Goal: Information Seeking & Learning: Learn about a topic

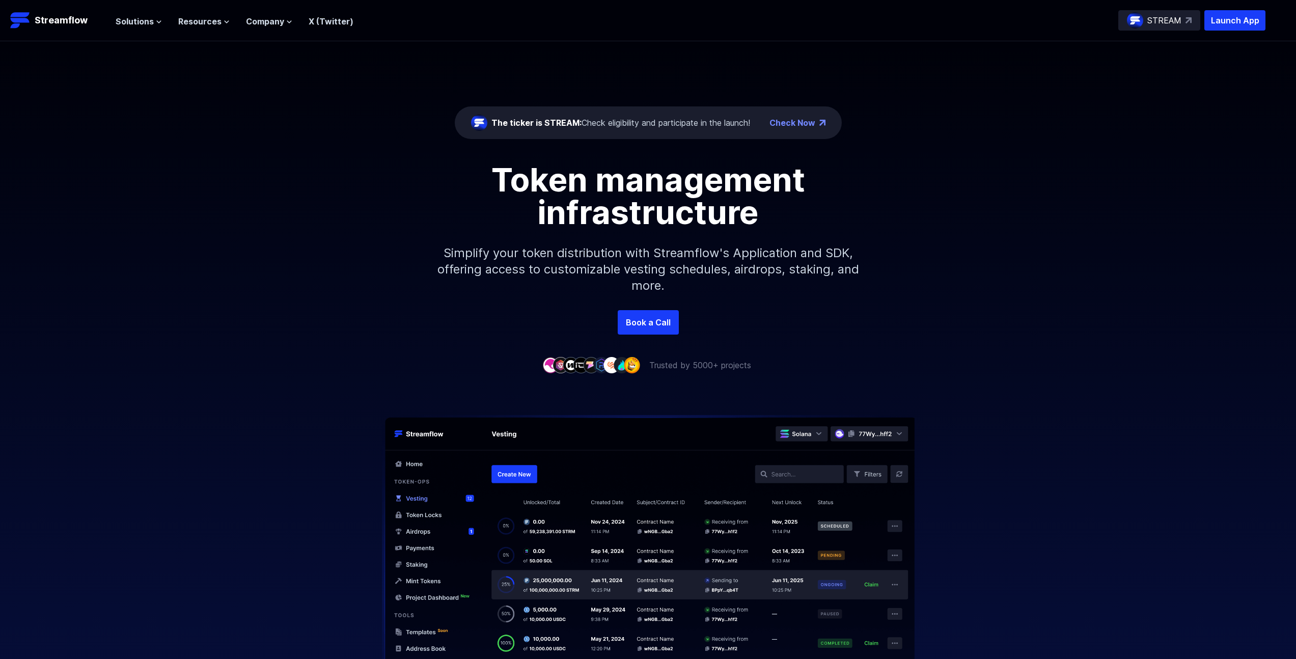
click at [666, 274] on p "Simplify your token distribution with Streamflow's Application and SDK, offerin…" at bounding box center [648, 270] width 438 height 82
click at [145, 25] on span "Solutions" at bounding box center [135, 21] width 38 height 12
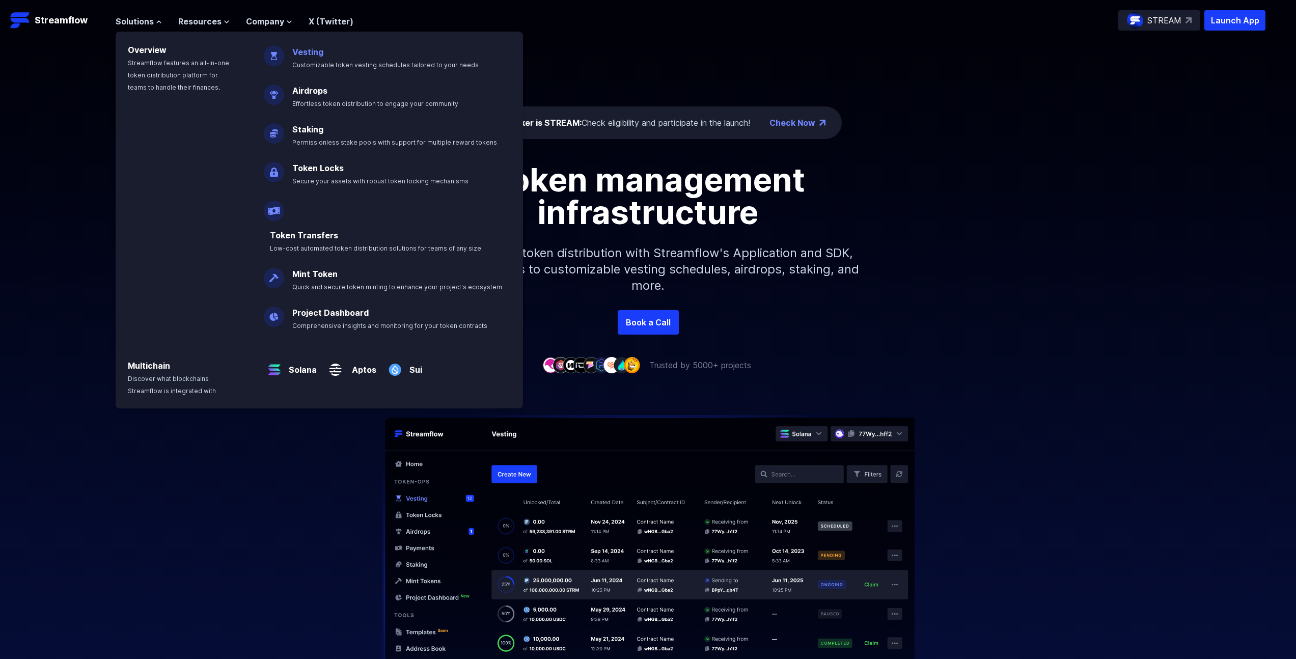
click at [306, 54] on link "Vesting" at bounding box center [307, 52] width 31 height 10
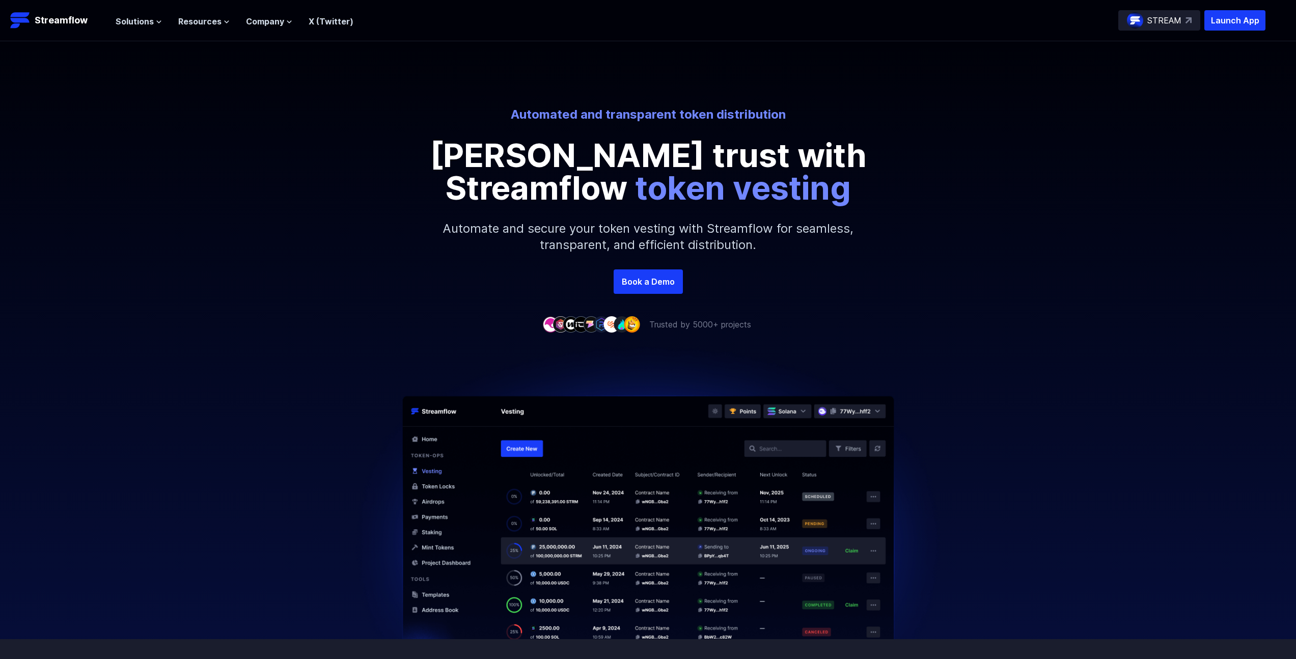
drag, startPoint x: 267, startPoint y: 366, endPoint x: 271, endPoint y: 386, distance: 20.8
click at [267, 370] on div at bounding box center [648, 485] width 1296 height 309
click at [528, 484] on img at bounding box center [649, 485] width 626 height 309
click at [544, 570] on img at bounding box center [649, 485] width 626 height 309
click at [267, 409] on div at bounding box center [648, 485] width 1296 height 309
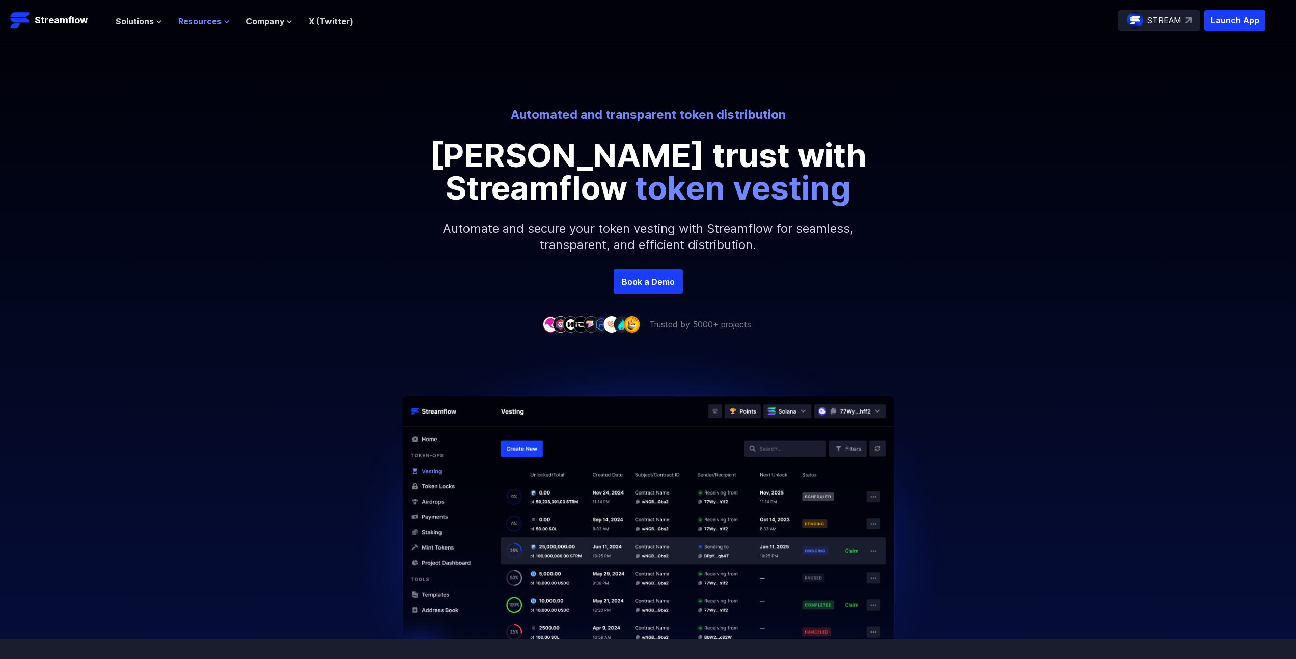
click at [198, 19] on span "Resources" at bounding box center [199, 21] width 43 height 12
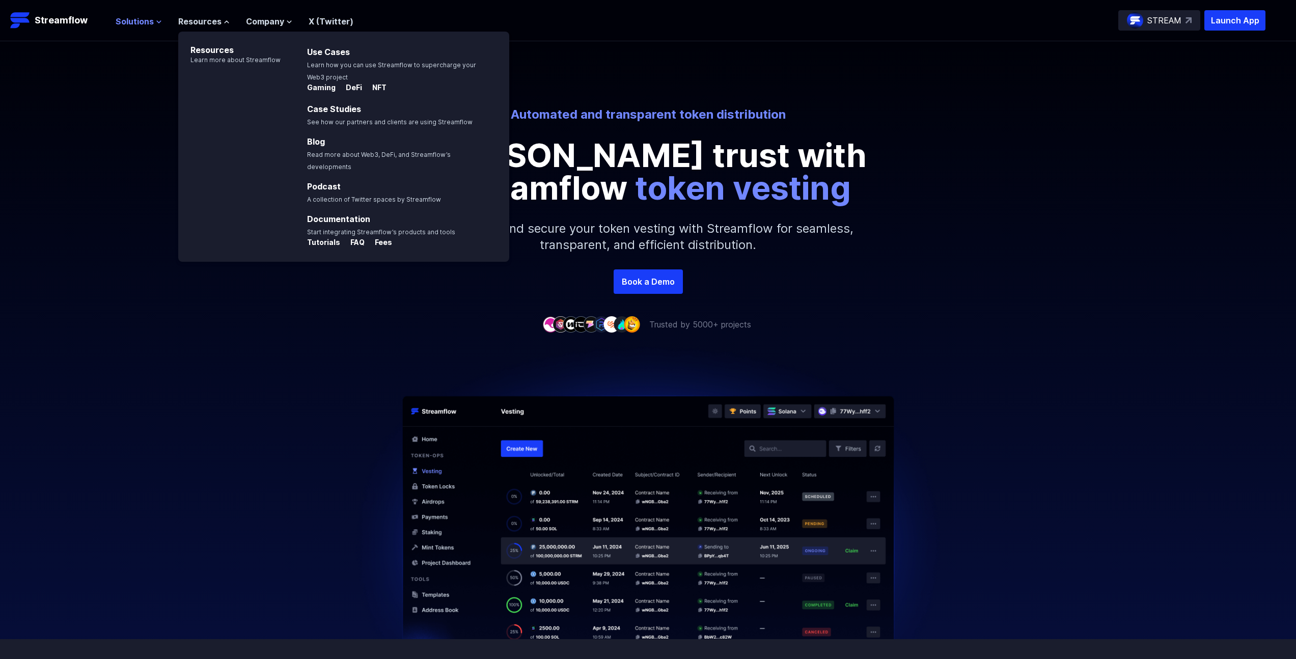
click at [143, 23] on span "Solutions" at bounding box center [135, 21] width 38 height 12
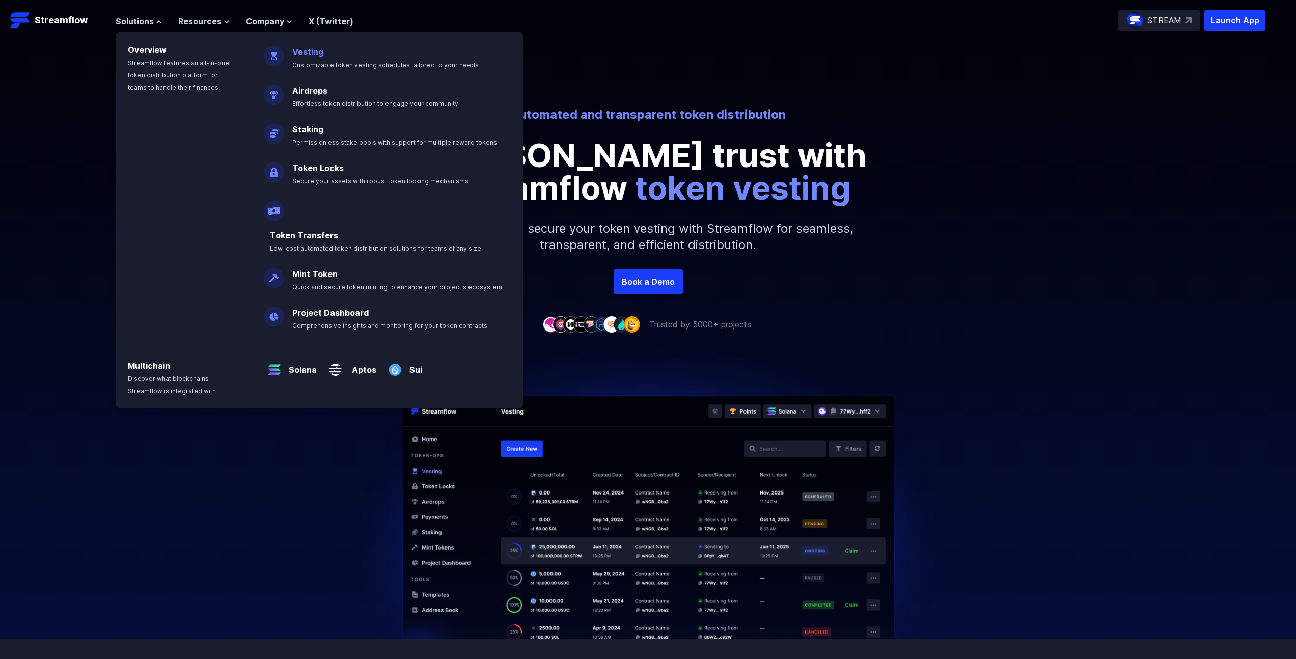
drag, startPoint x: 403, startPoint y: 66, endPoint x: 481, endPoint y: 60, distance: 77.7
click at [481, 60] on p "Vesting Customizable token vesting schedules tailored to your needs" at bounding box center [392, 54] width 213 height 33
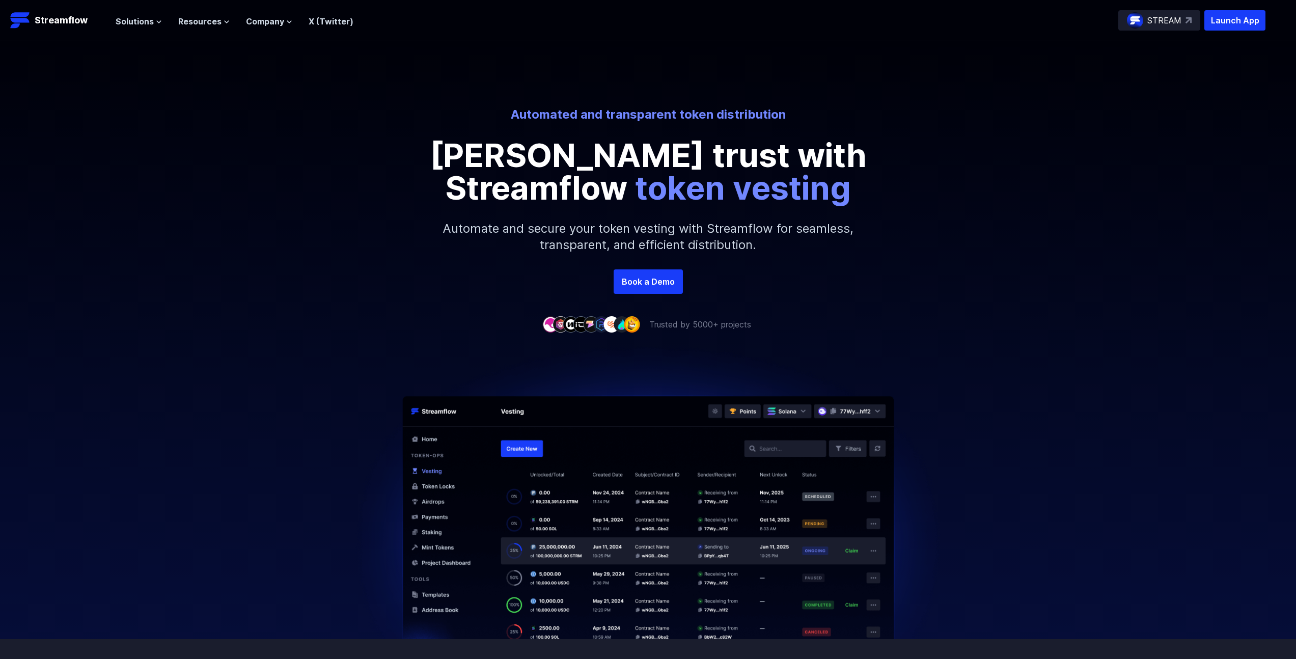
click at [444, 64] on div "Automated and transparent token distribution Foster trust with Streamflow token…" at bounding box center [648, 155] width 1296 height 228
click at [151, 19] on span "Solutions" at bounding box center [135, 21] width 38 height 12
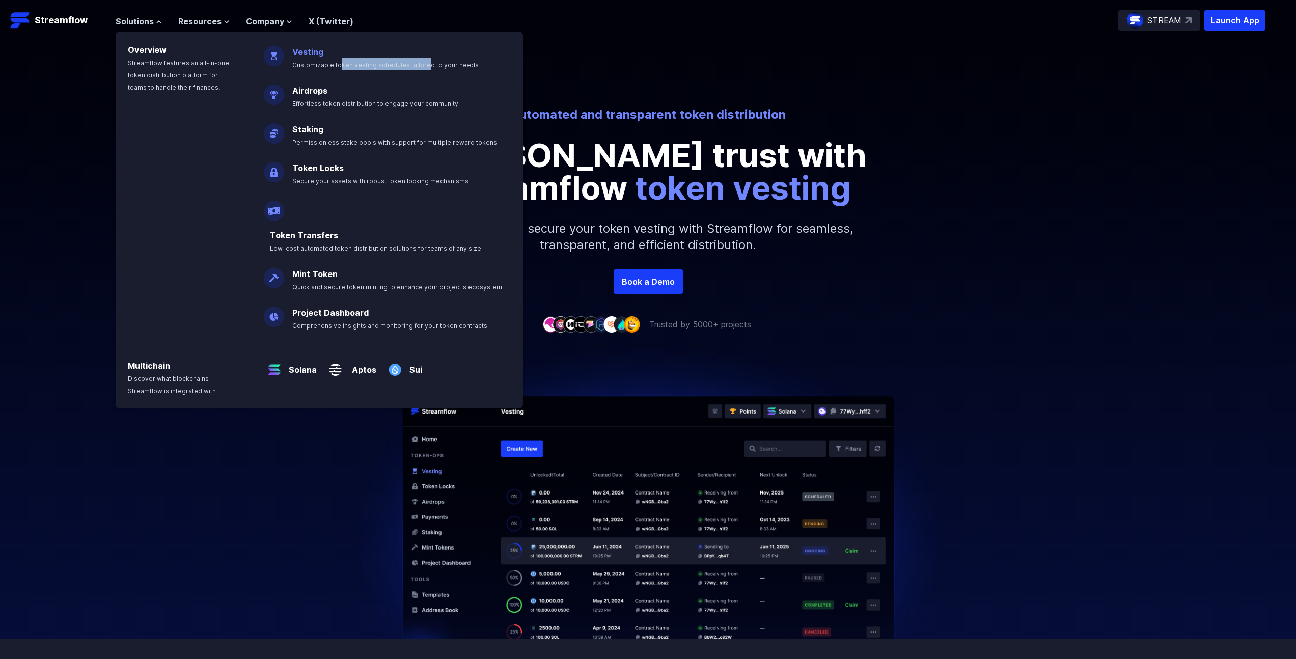
drag, startPoint x: 336, startPoint y: 66, endPoint x: 420, endPoint y: 66, distance: 83.5
click at [420, 66] on span "Customizable token vesting schedules tailored to your needs" at bounding box center [385, 65] width 186 height 8
click at [420, 66] on div "Automated and transparent token distribution Foster trust with Streamflow token…" at bounding box center [648, 155] width 1296 height 228
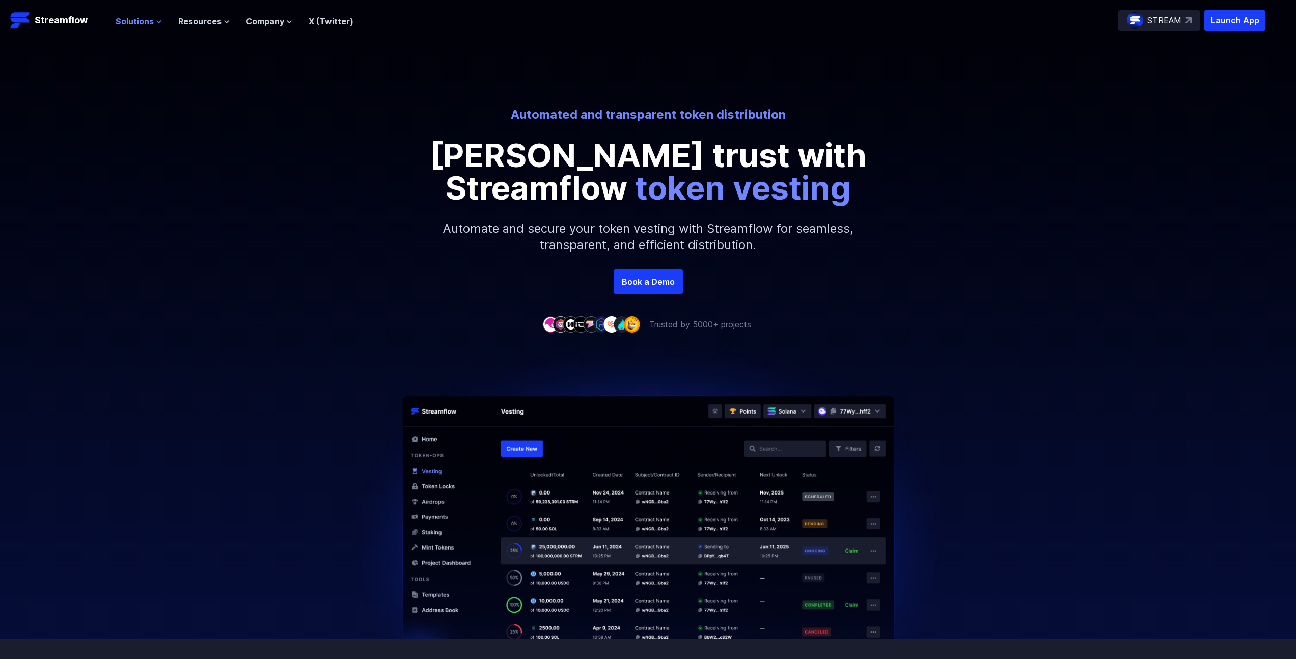
click at [124, 23] on span "Solutions" at bounding box center [135, 21] width 38 height 12
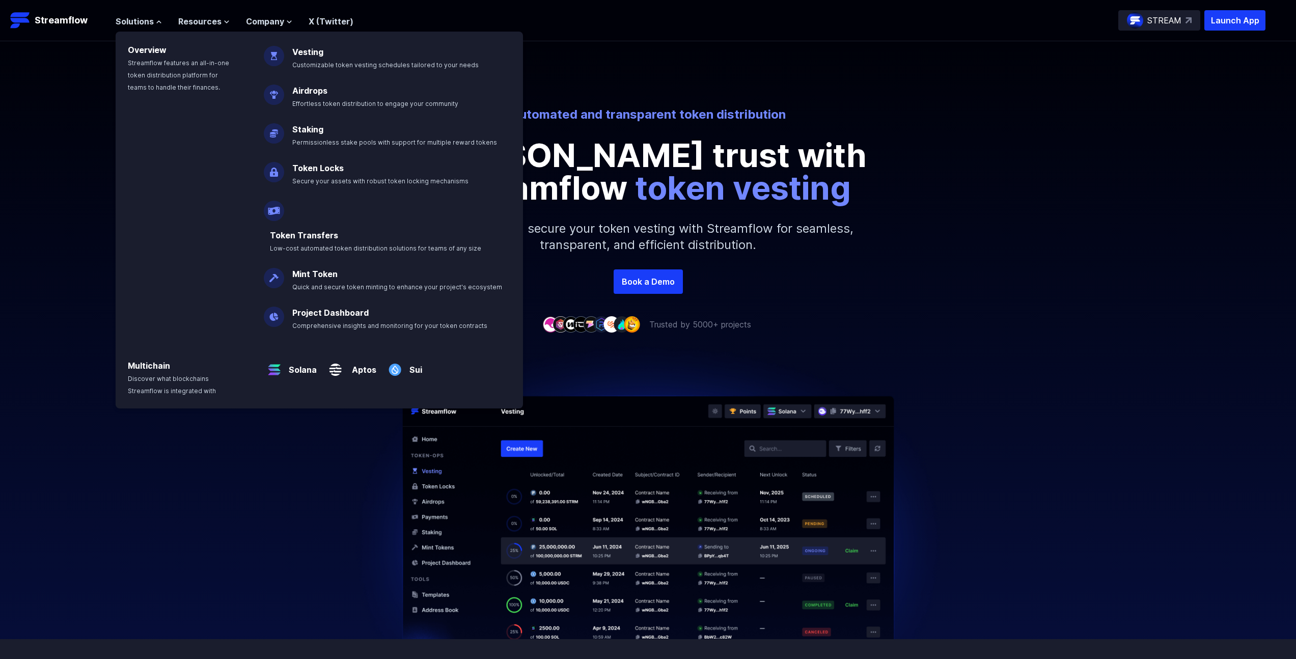
click at [187, 219] on div "Overview Streamflow features an all-in-one token distribution platform for team…" at bounding box center [184, 182] width 136 height 300
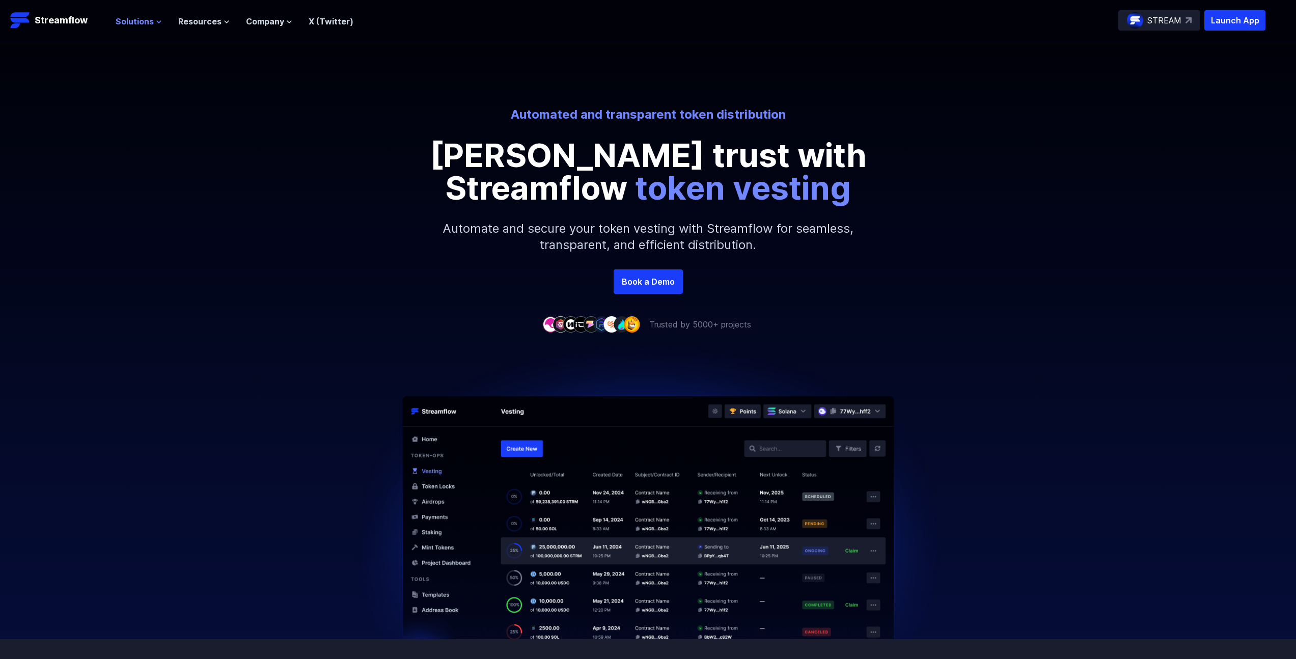
click at [147, 23] on span "Solutions" at bounding box center [135, 21] width 38 height 12
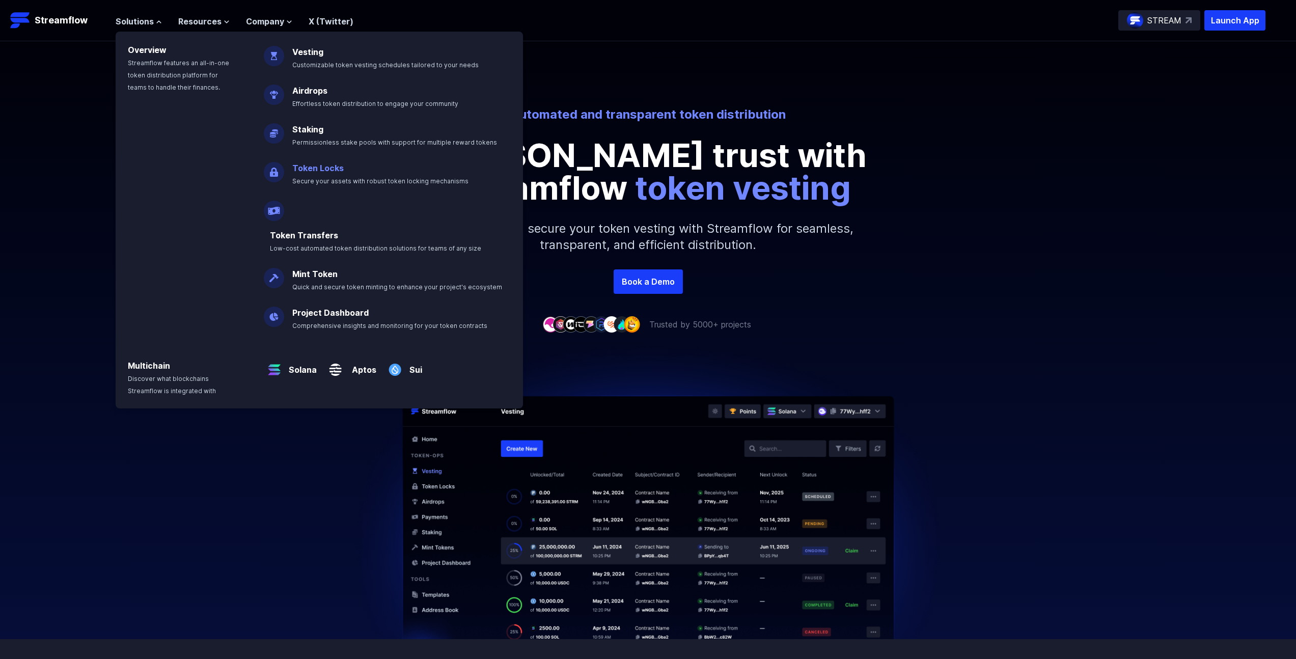
click at [316, 166] on link "Token Locks" at bounding box center [317, 168] width 51 height 10
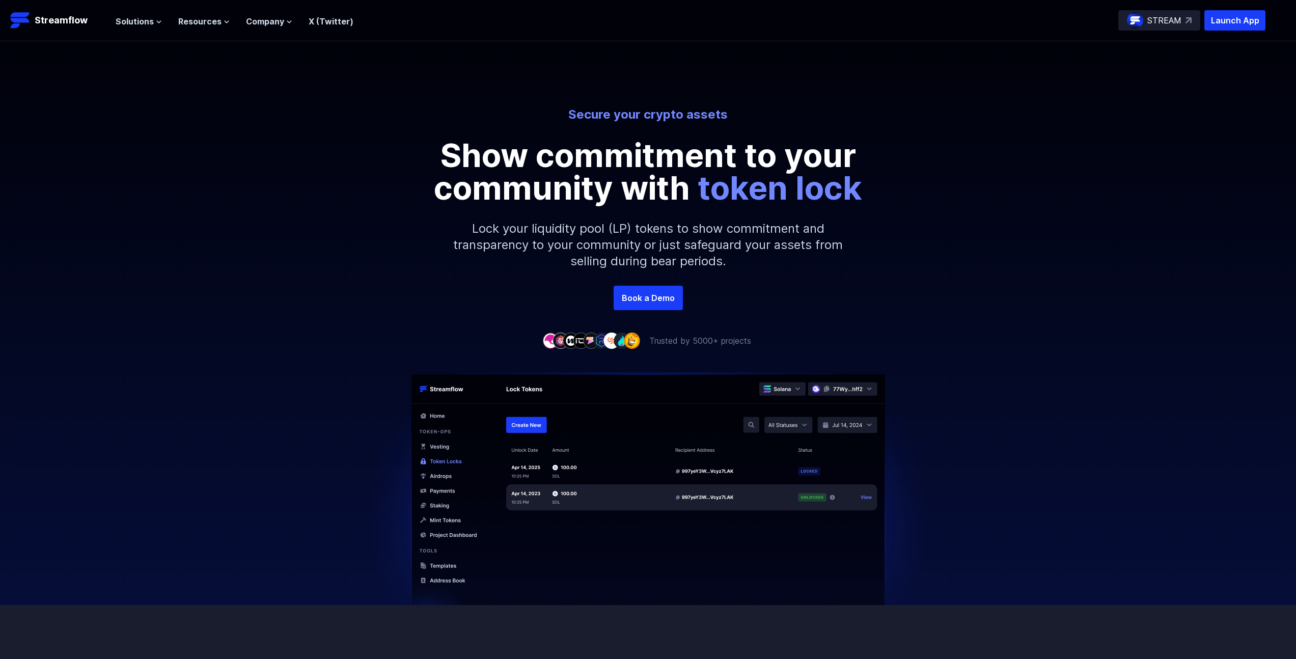
drag, startPoint x: 1007, startPoint y: 366, endPoint x: 1029, endPoint y: 351, distance: 26.6
click at [1009, 366] on div at bounding box center [648, 476] width 1296 height 258
click at [1031, 343] on div "Trusted by 5000+ projects" at bounding box center [648, 341] width 1296 height 12
click at [226, 319] on div "Secure your crypto assets Show commitment to your community with token lock Loc…" at bounding box center [648, 194] width 1296 height 306
click at [224, 319] on div "Secure your crypto assets Show commitment to your community with token lock Loc…" at bounding box center [648, 194] width 1296 height 306
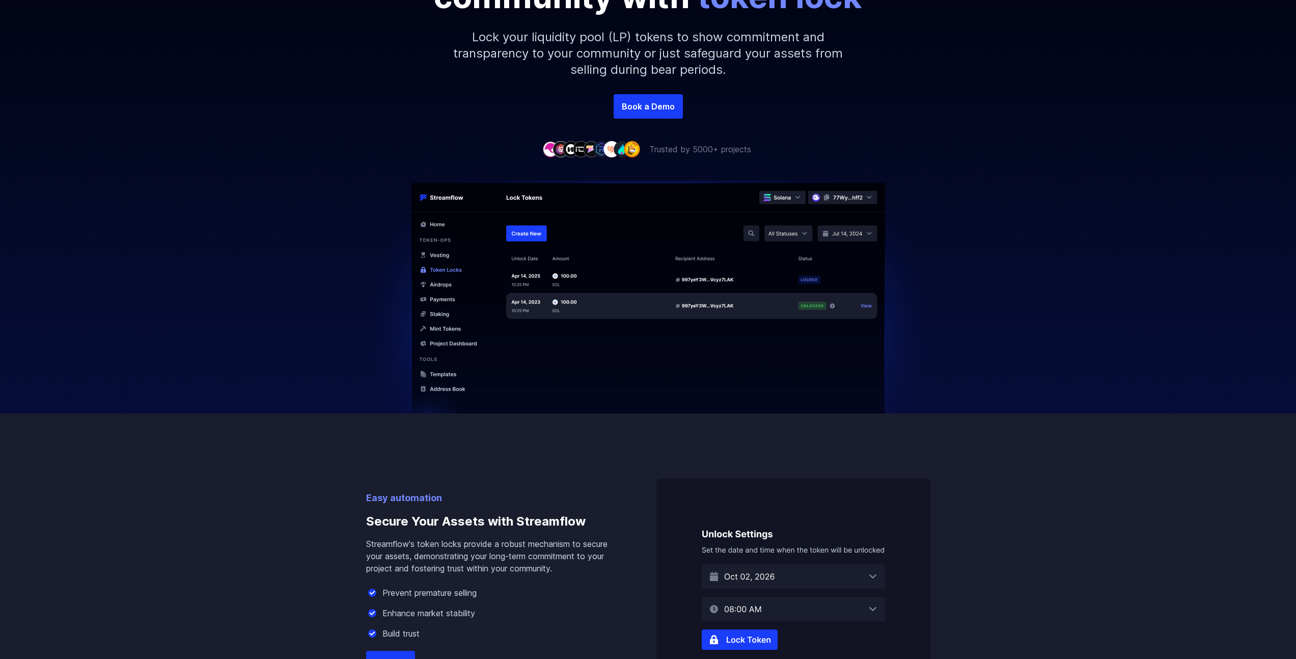
scroll to position [192, 0]
click at [242, 276] on div at bounding box center [648, 284] width 1296 height 258
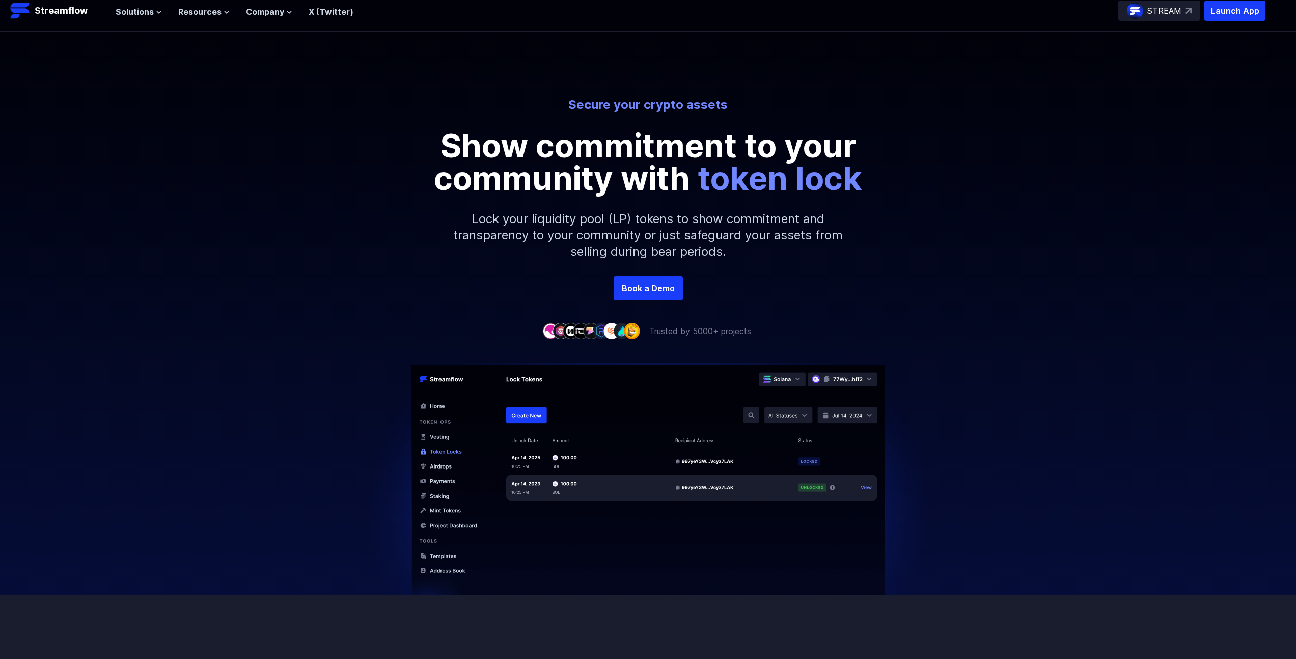
scroll to position [0, 0]
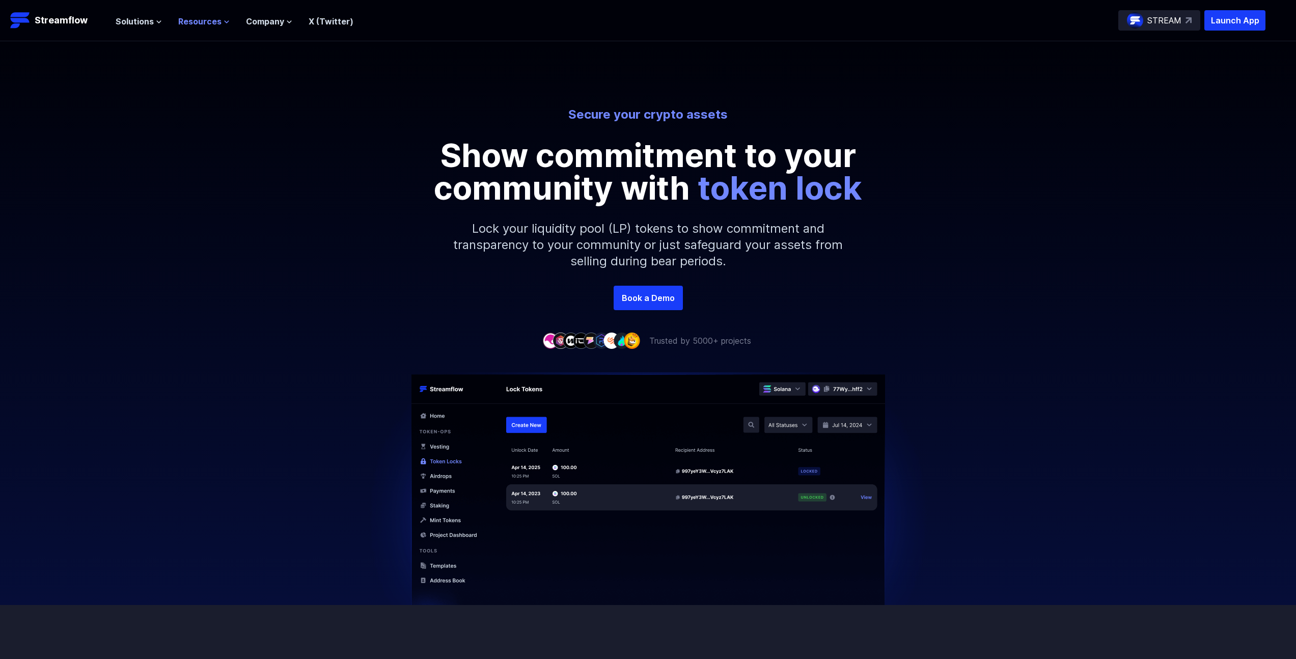
click at [196, 23] on span "Resources" at bounding box center [199, 21] width 43 height 12
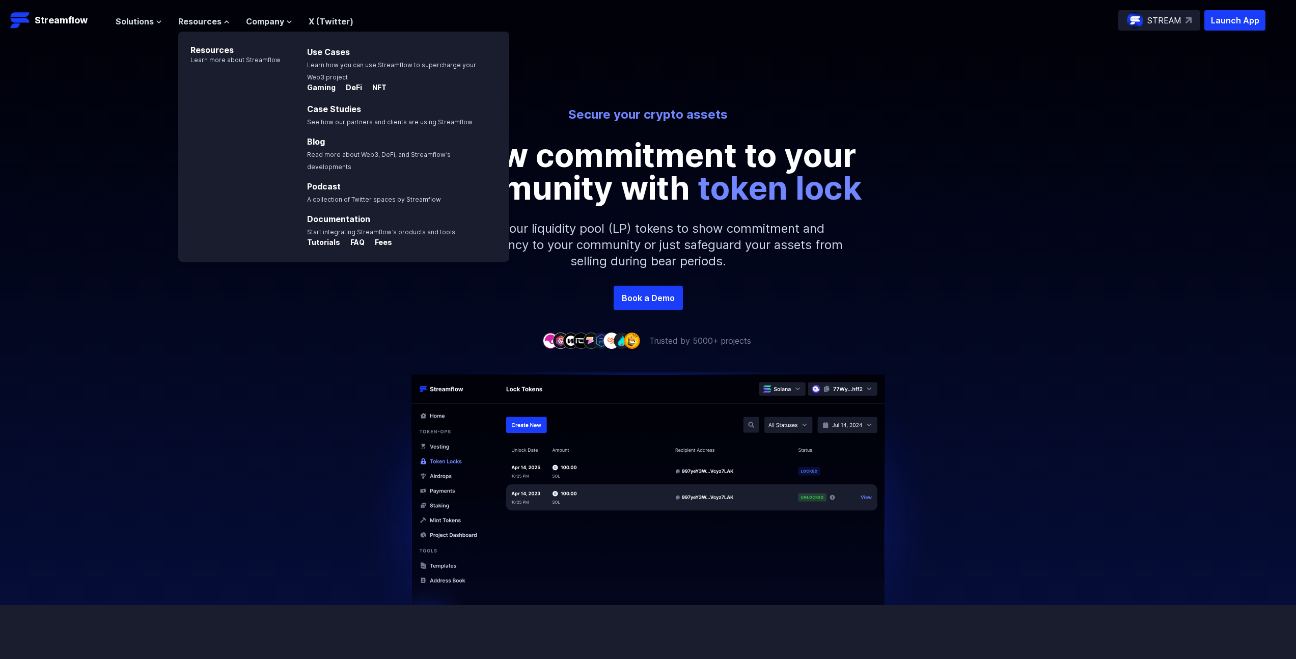
click at [220, 156] on div "Resources Learn more about Streamflow" at bounding box center [229, 147] width 102 height 230
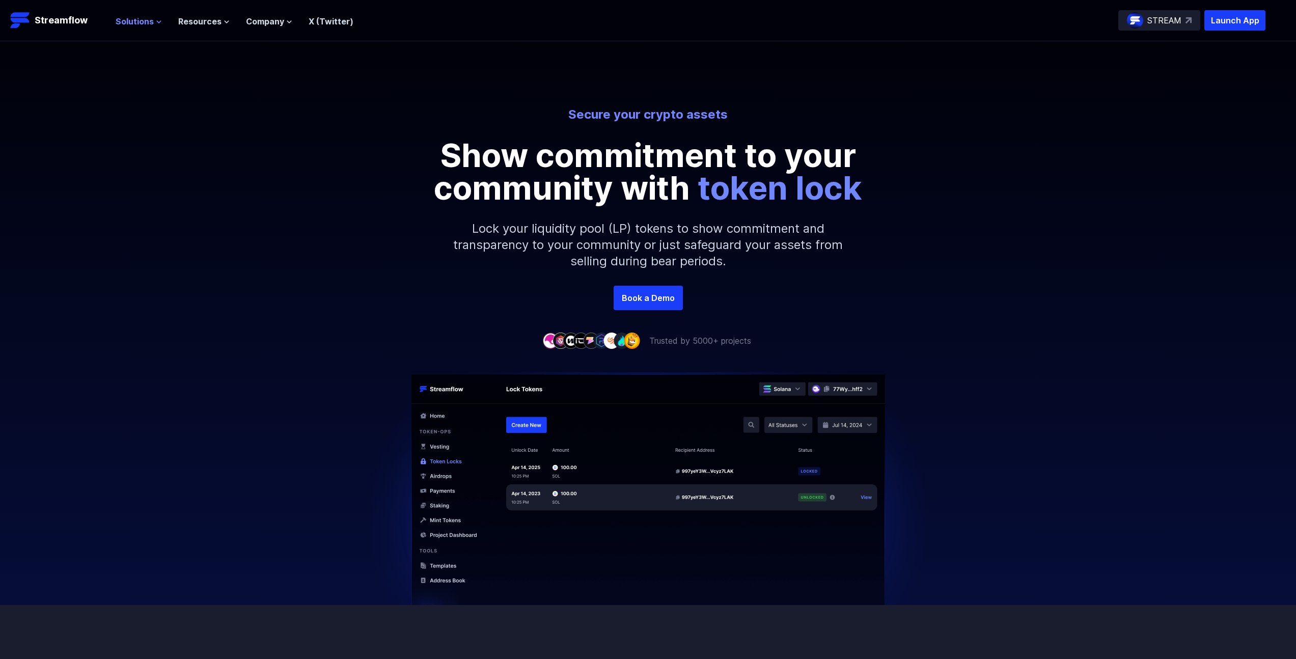
click at [139, 21] on span "Solutions" at bounding box center [135, 21] width 38 height 12
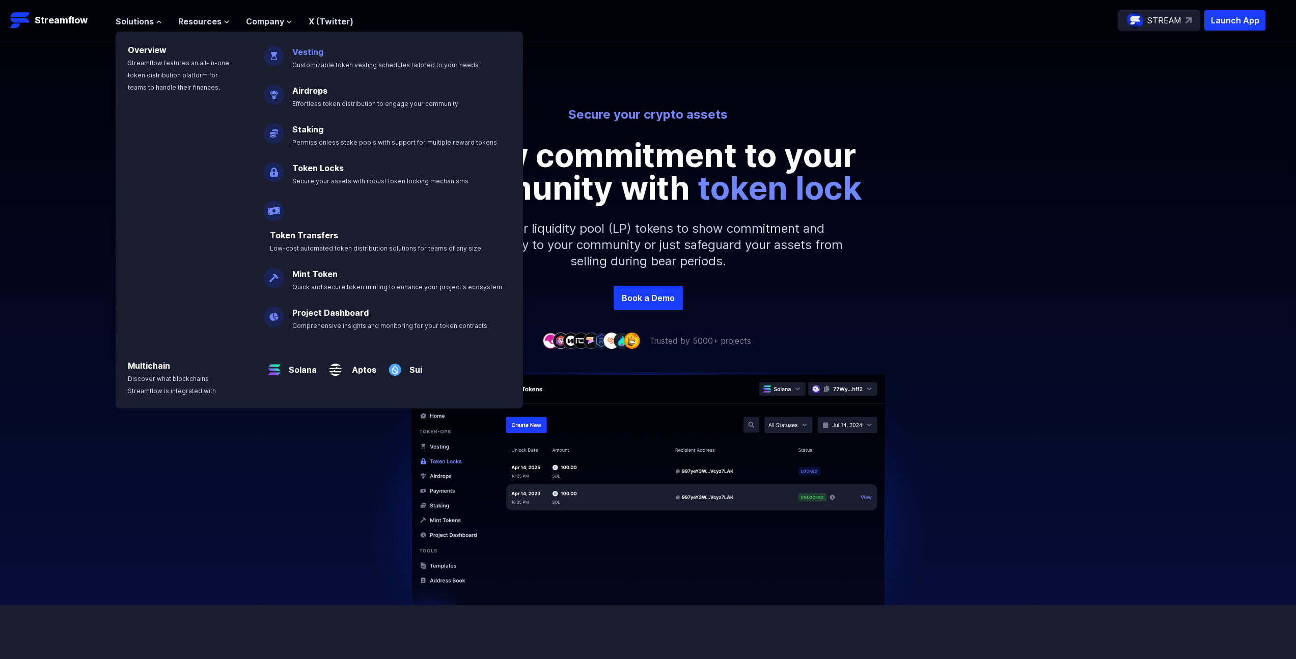
click at [310, 52] on link "Vesting" at bounding box center [307, 52] width 31 height 10
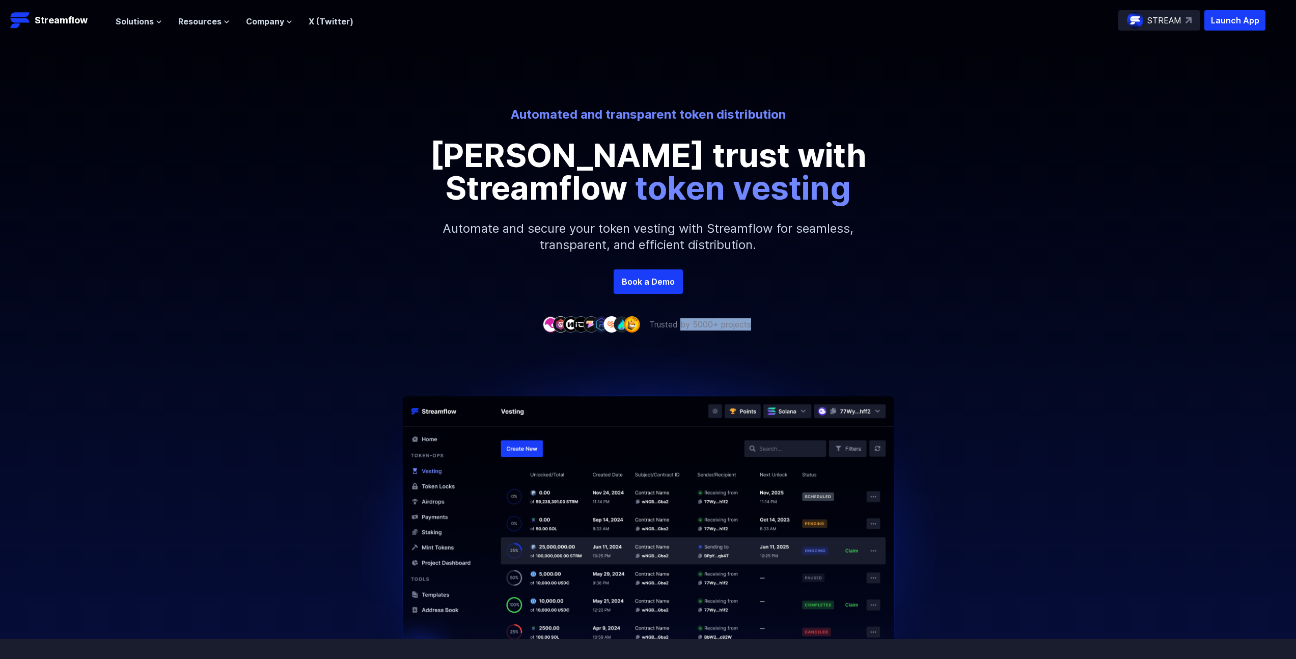
click at [756, 323] on div "Trusted by 5000+ projects" at bounding box center [648, 324] width 1296 height 12
click at [727, 321] on p "Trusted by 5000+ projects" at bounding box center [700, 324] width 102 height 12
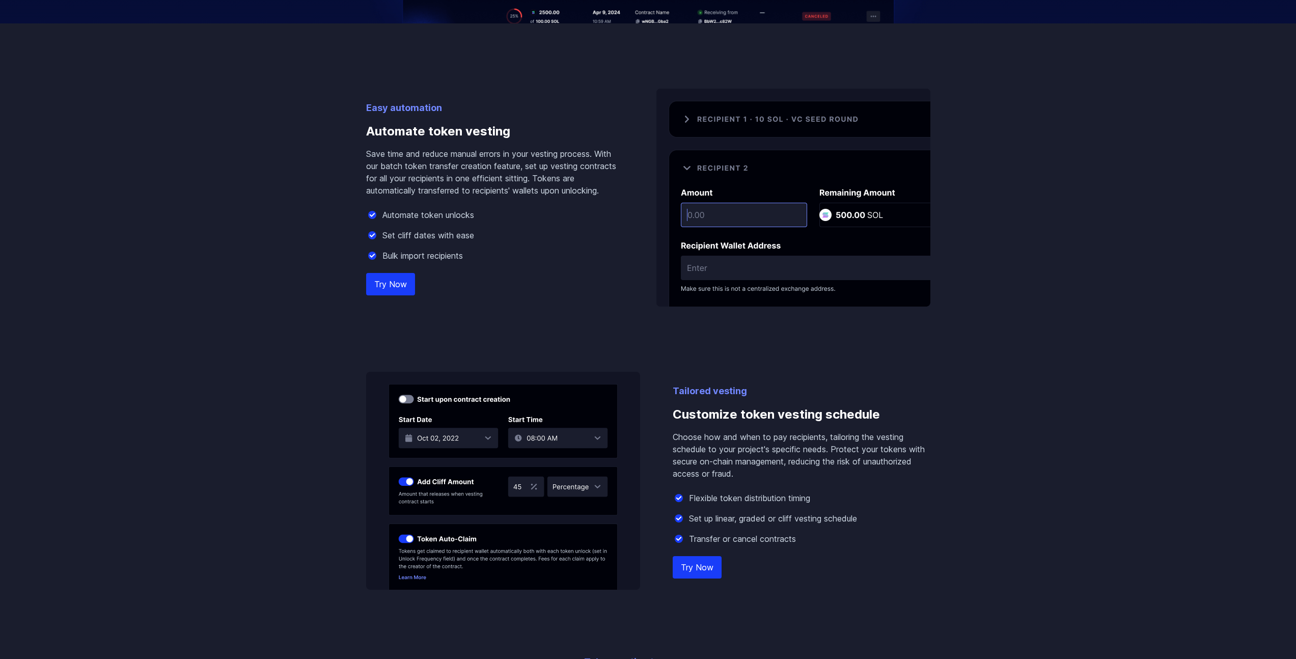
scroll to position [895, 0]
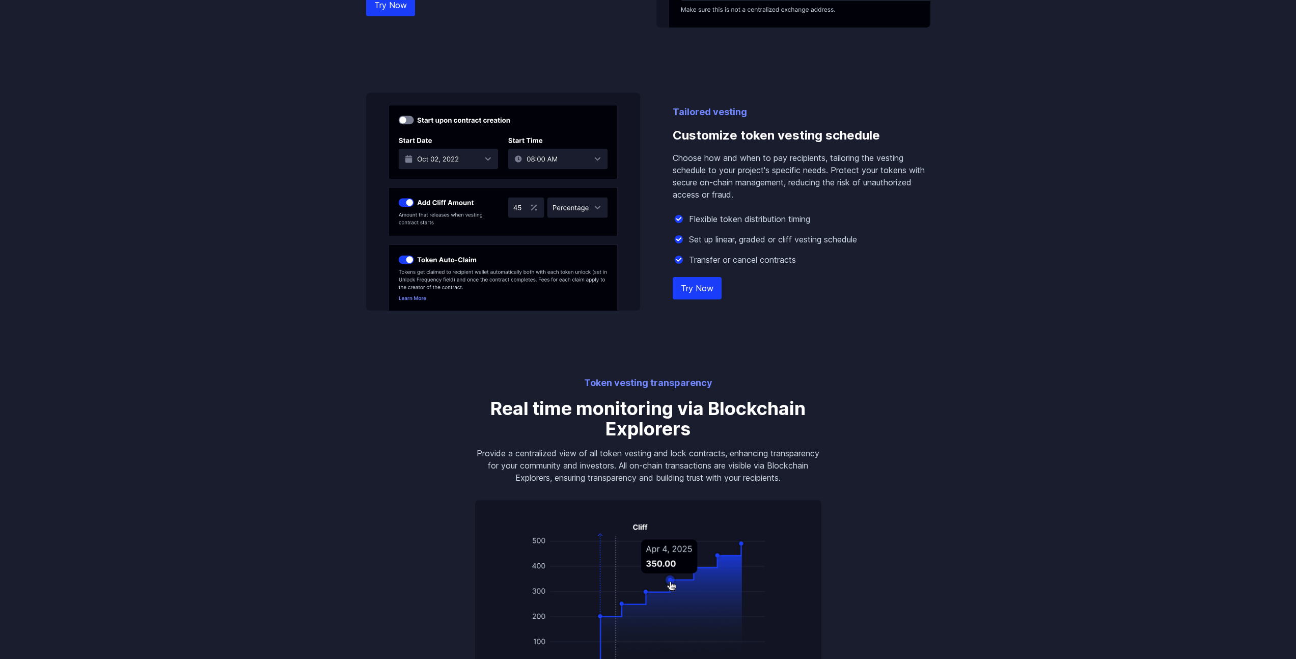
click at [652, 331] on body "Streamflow Launch App STREAM Solutions Overview Streamflow features an all-in-o…" at bounding box center [648, 567] width 1296 height 2924
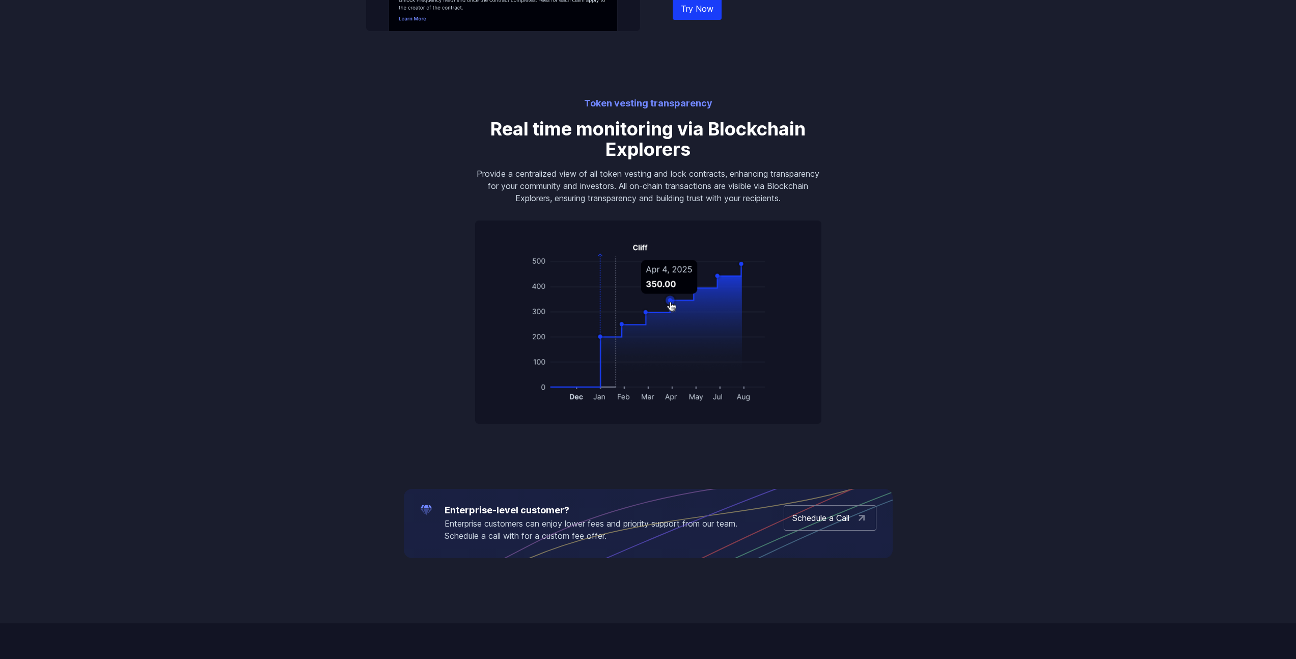
scroll to position [1186, 0]
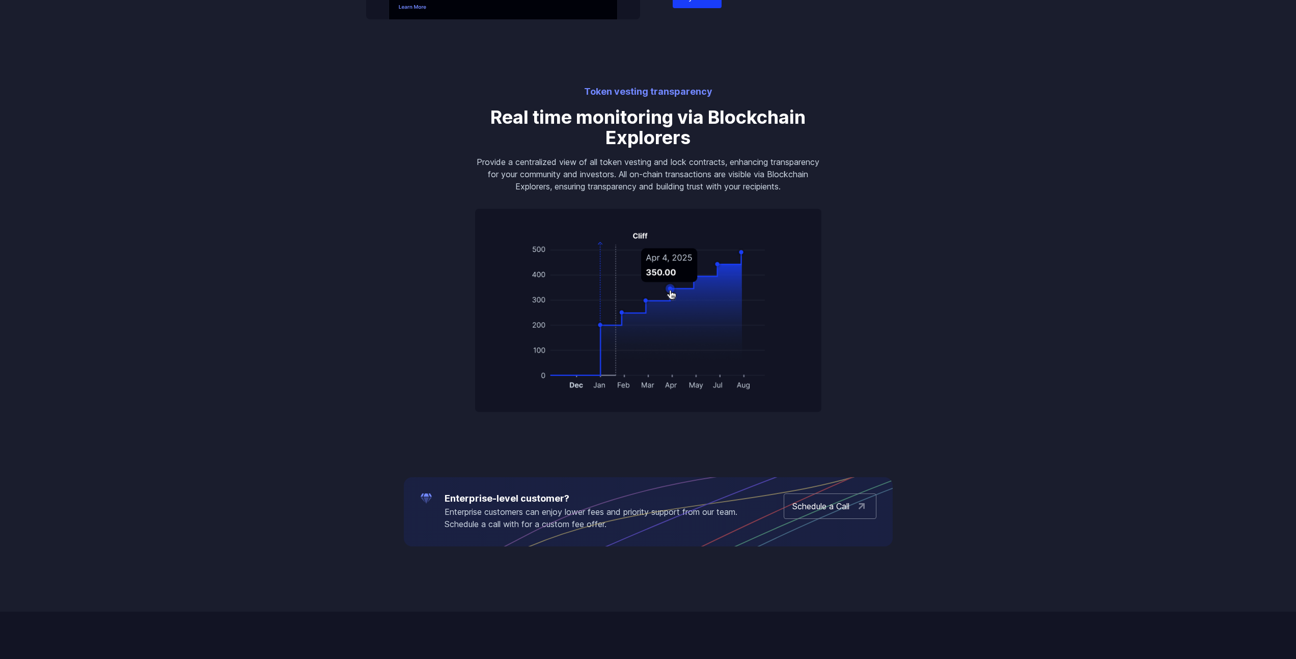
click at [654, 193] on div "Token vesting transparency Real time monitoring via Blockchain Explorers Provid…" at bounding box center [648, 249] width 371 height 328
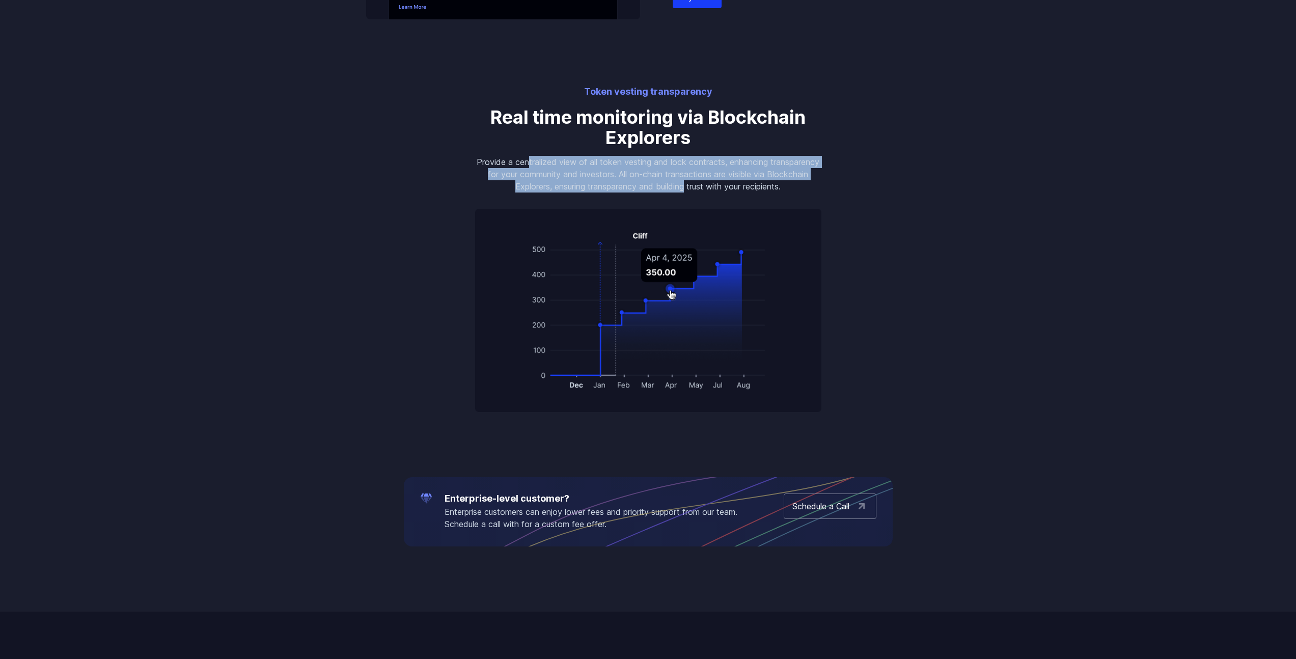
drag, startPoint x: 552, startPoint y: 162, endPoint x: 707, endPoint y: 191, distance: 157.5
click at [707, 191] on p "Provide a centralized view of all token vesting and lock contracts, enhancing t…" at bounding box center [648, 174] width 346 height 37
drag, startPoint x: 721, startPoint y: 191, endPoint x: 607, endPoint y: 164, distance: 117.1
click at [607, 164] on p "Provide a centralized view of all token vesting and lock contracts, enhancing t…" at bounding box center [648, 174] width 346 height 37
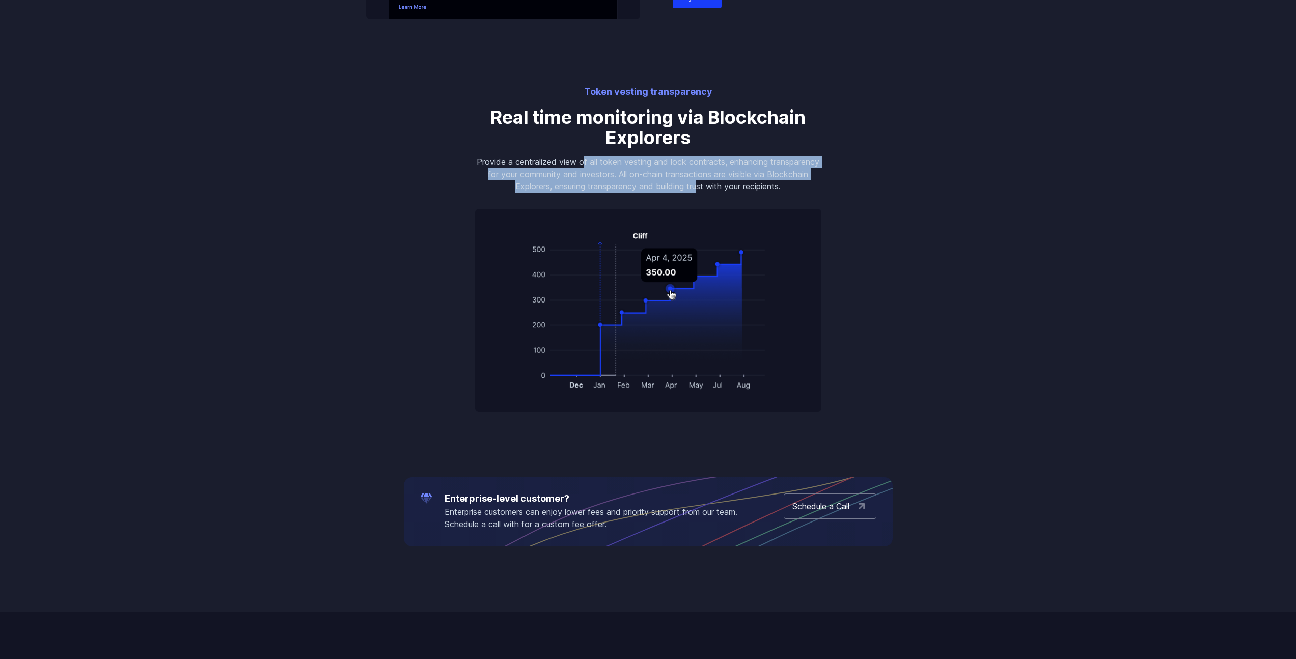
click at [607, 164] on p "Provide a centralized view of all token vesting and lock contracts, enhancing t…" at bounding box center [648, 174] width 346 height 37
drag, startPoint x: 585, startPoint y: 164, endPoint x: 725, endPoint y: 180, distance: 141.5
click at [725, 180] on p "Provide a centralized view of all token vesting and lock contracts, enhancing t…" at bounding box center [648, 174] width 346 height 37
drag, startPoint x: 725, startPoint y: 180, endPoint x: 587, endPoint y: 150, distance: 141.9
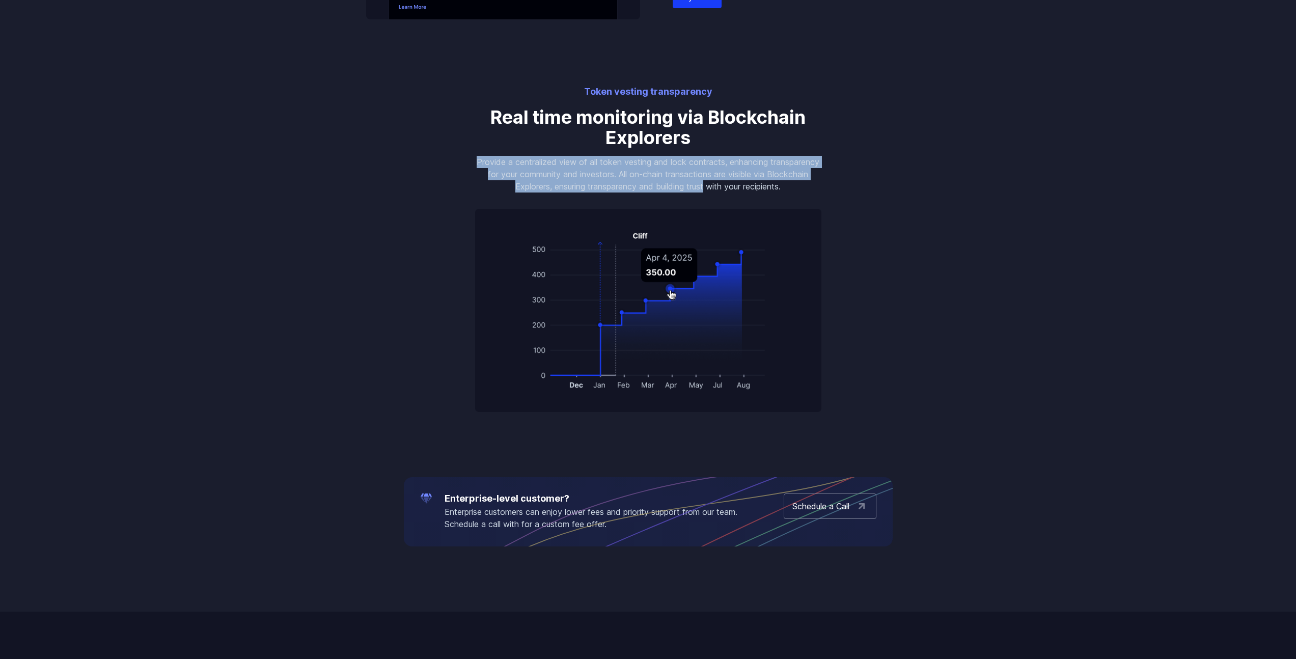
click at [587, 150] on div "Token vesting transparency Real time monitoring via Blockchain Explorers Provid…" at bounding box center [648, 249] width 371 height 328
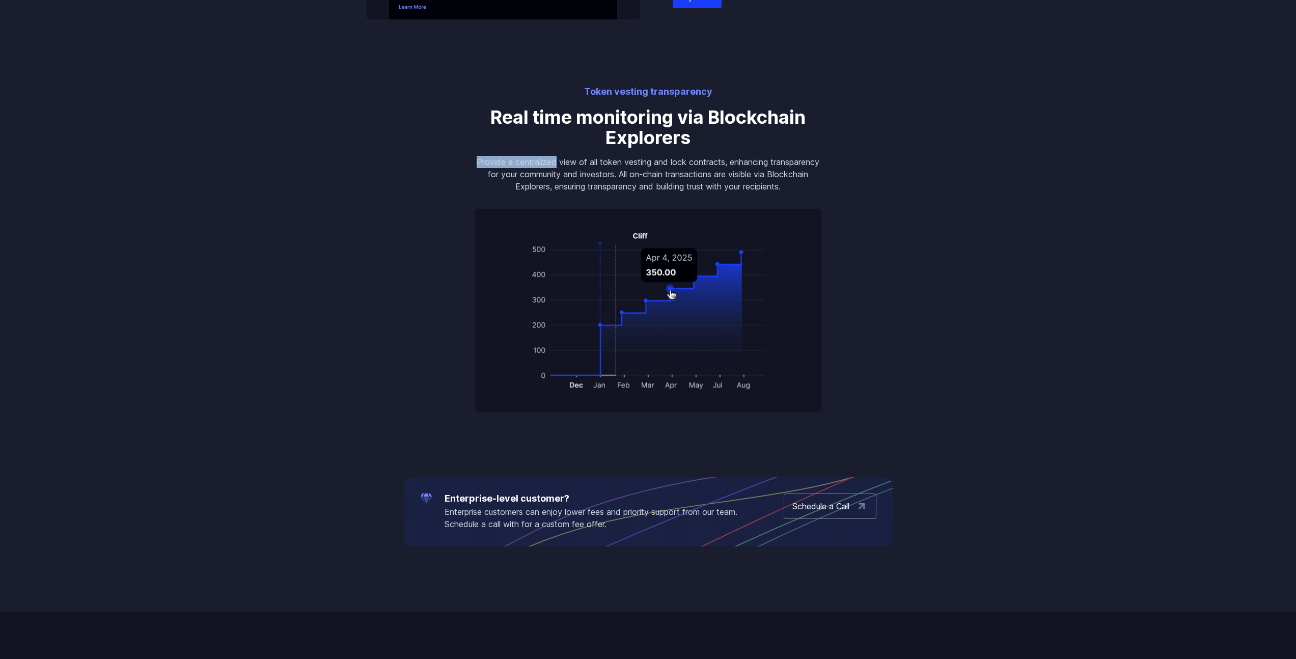
drag, startPoint x: 581, startPoint y: 164, endPoint x: 691, endPoint y: 172, distance: 110.3
click at [687, 182] on p "Provide a centralized view of all token vesting and lock contracts, enhancing t…" at bounding box center [648, 174] width 346 height 37
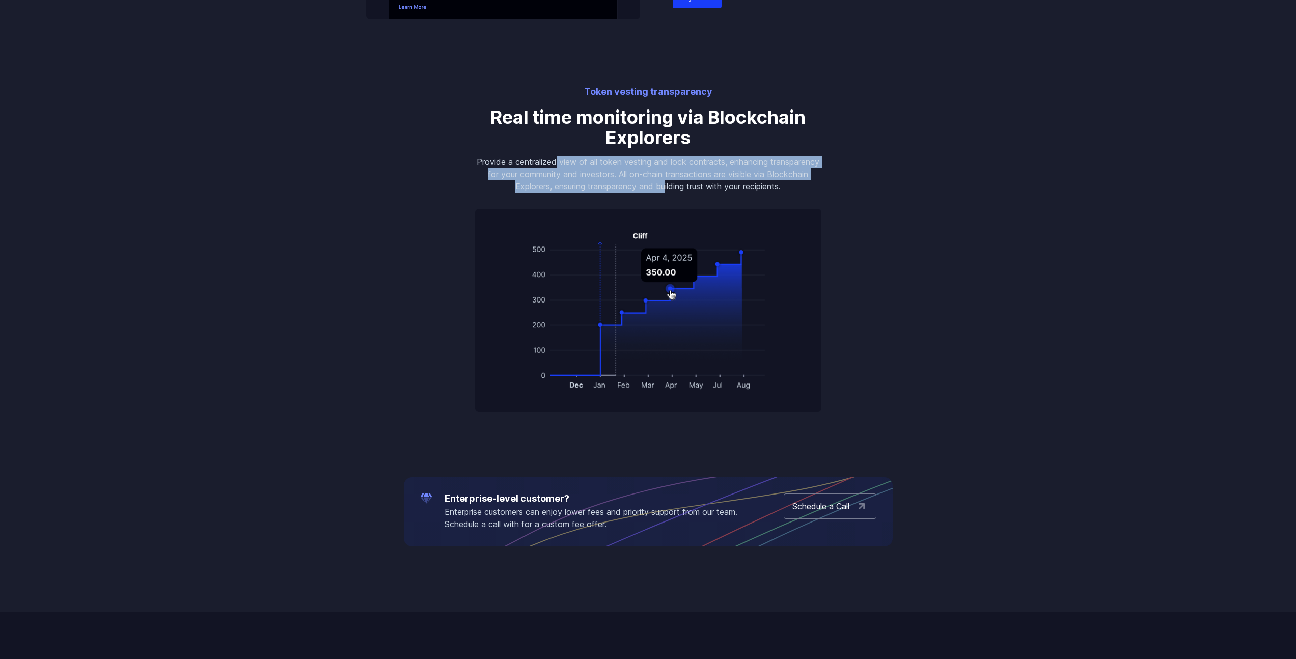
click at [689, 168] on p "Provide a centralized view of all token vesting and lock contracts, enhancing t…" at bounding box center [648, 174] width 346 height 37
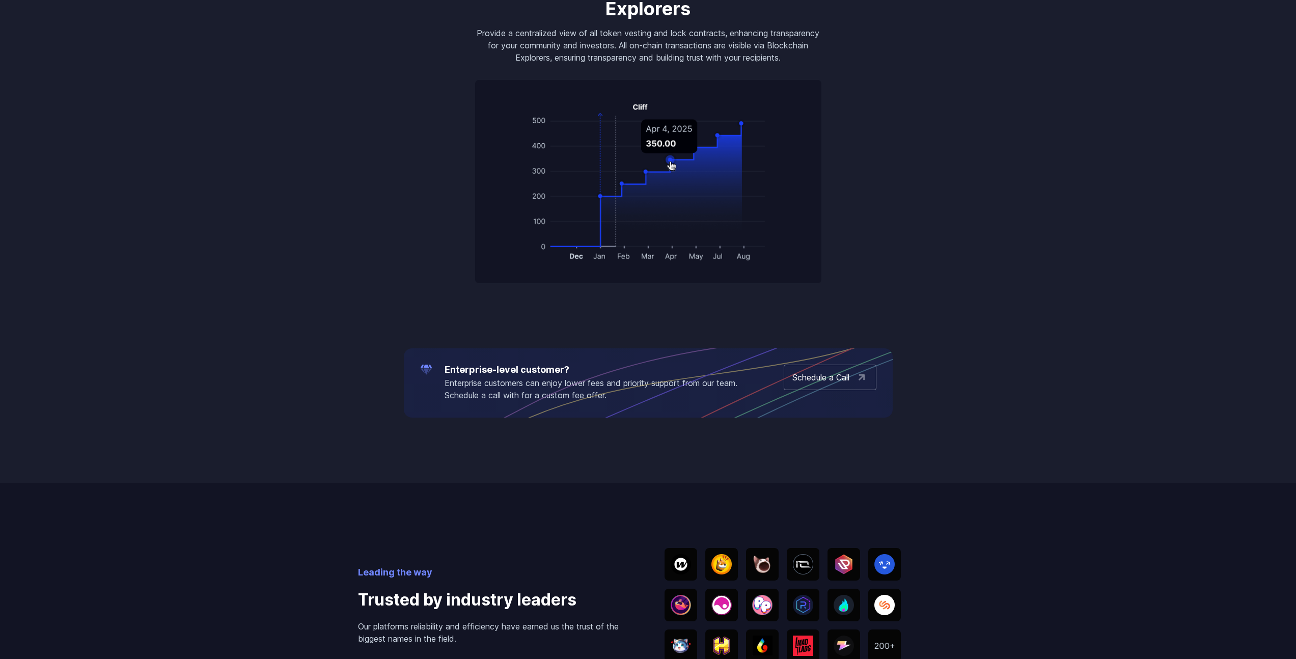
scroll to position [1605, 0]
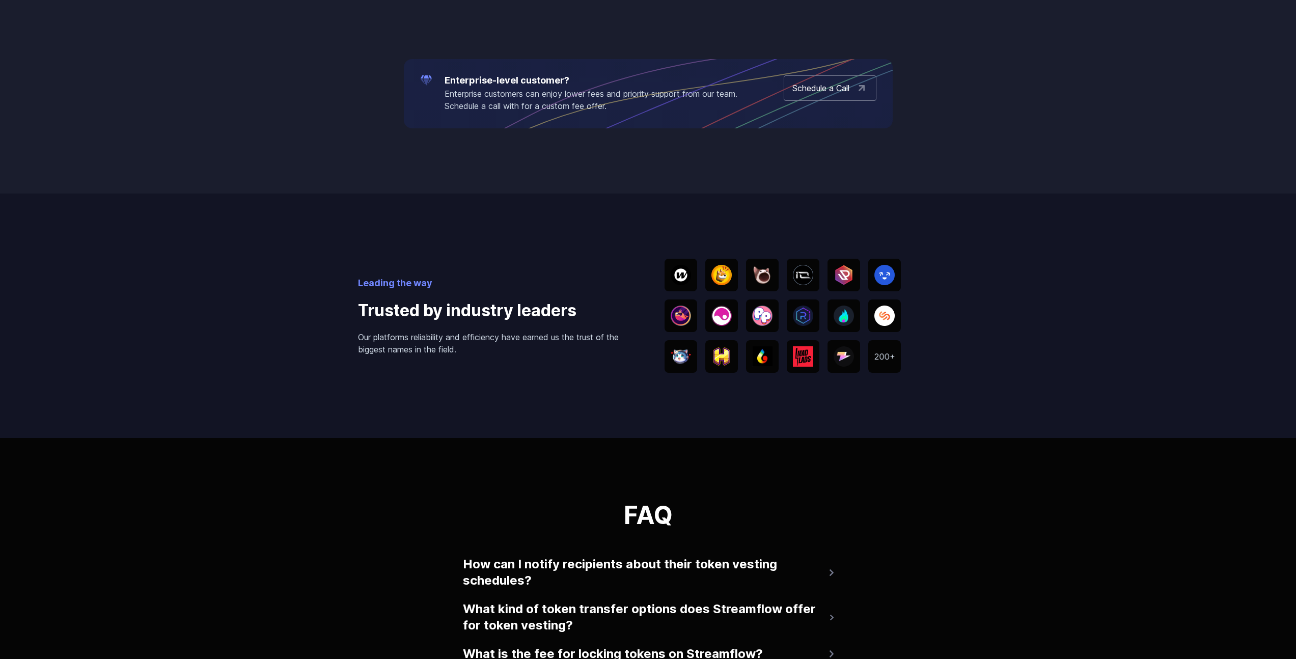
click at [650, 227] on div "Leading the way Trusted by industry leaders Our platforms reliability and effic…" at bounding box center [648, 316] width 581 height 245
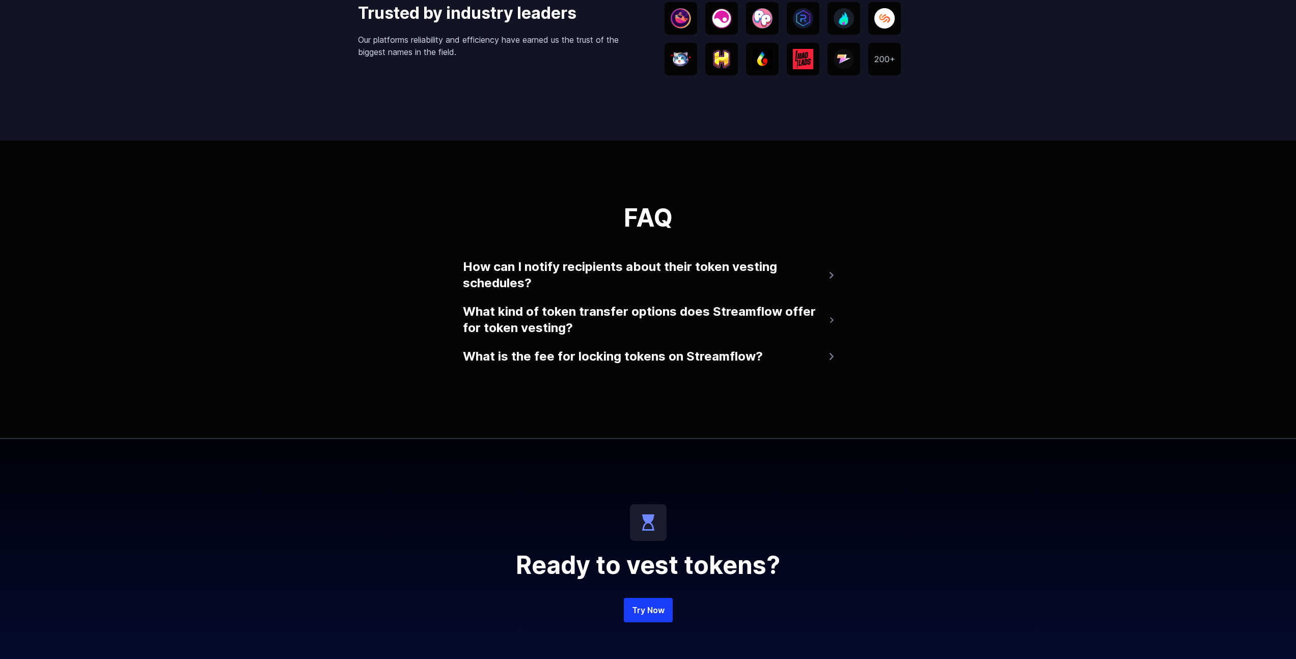
scroll to position [1846, 0]
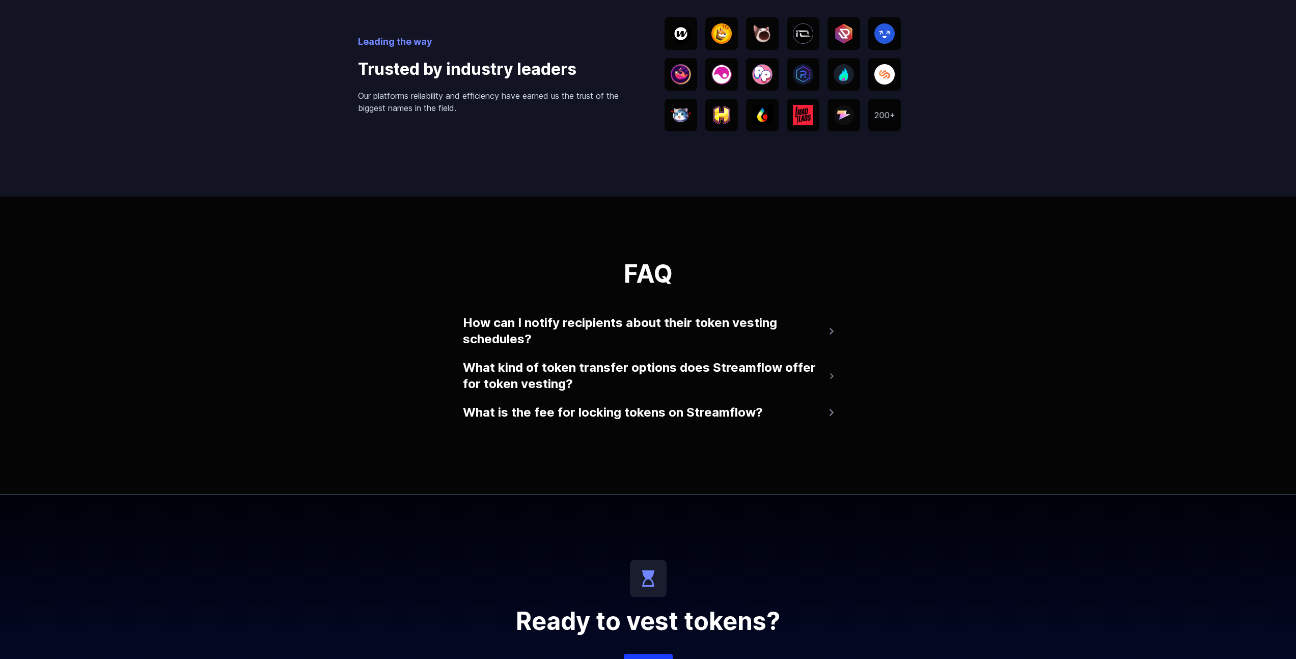
click at [679, 319] on button "How can I notify recipients about their token vesting schedules?" at bounding box center [648, 331] width 371 height 41
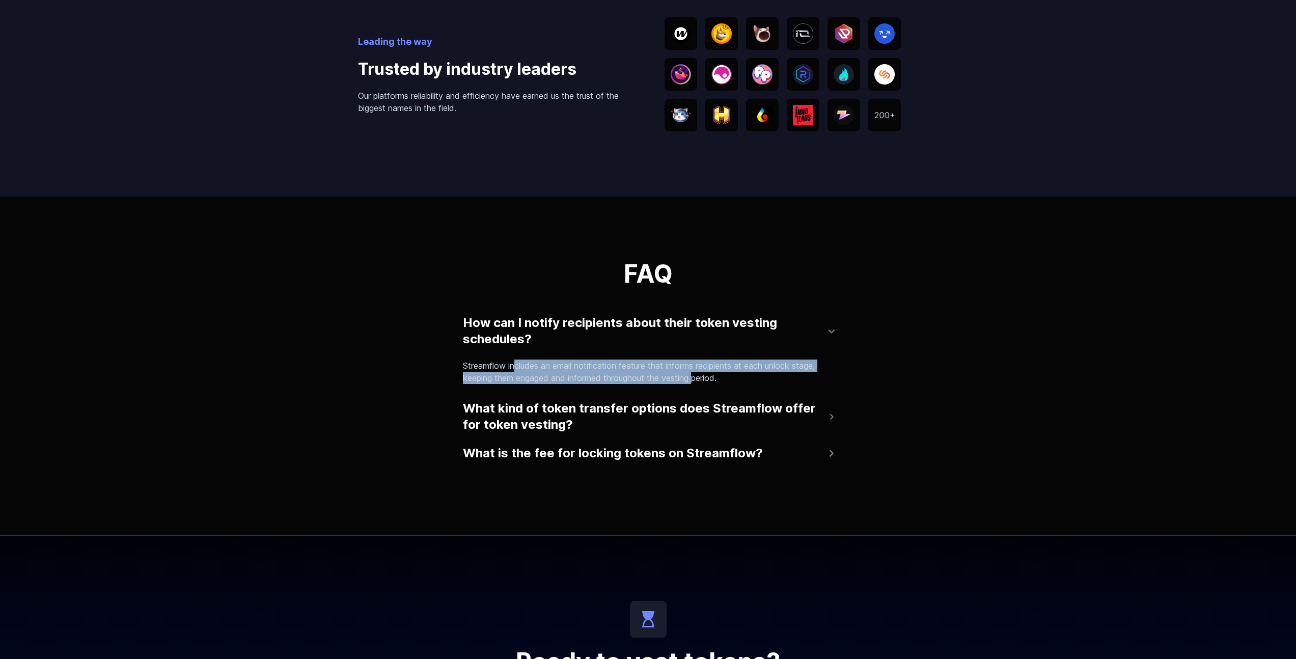
drag, startPoint x: 513, startPoint y: 362, endPoint x: 699, endPoint y: 376, distance: 186.0
click at [699, 376] on p "Streamflow includes an email notification feature that informs recipients at ea…" at bounding box center [644, 372] width 363 height 24
click at [634, 413] on button "What kind of token transfer options does Streamflow offer for token vesting?" at bounding box center [648, 416] width 371 height 41
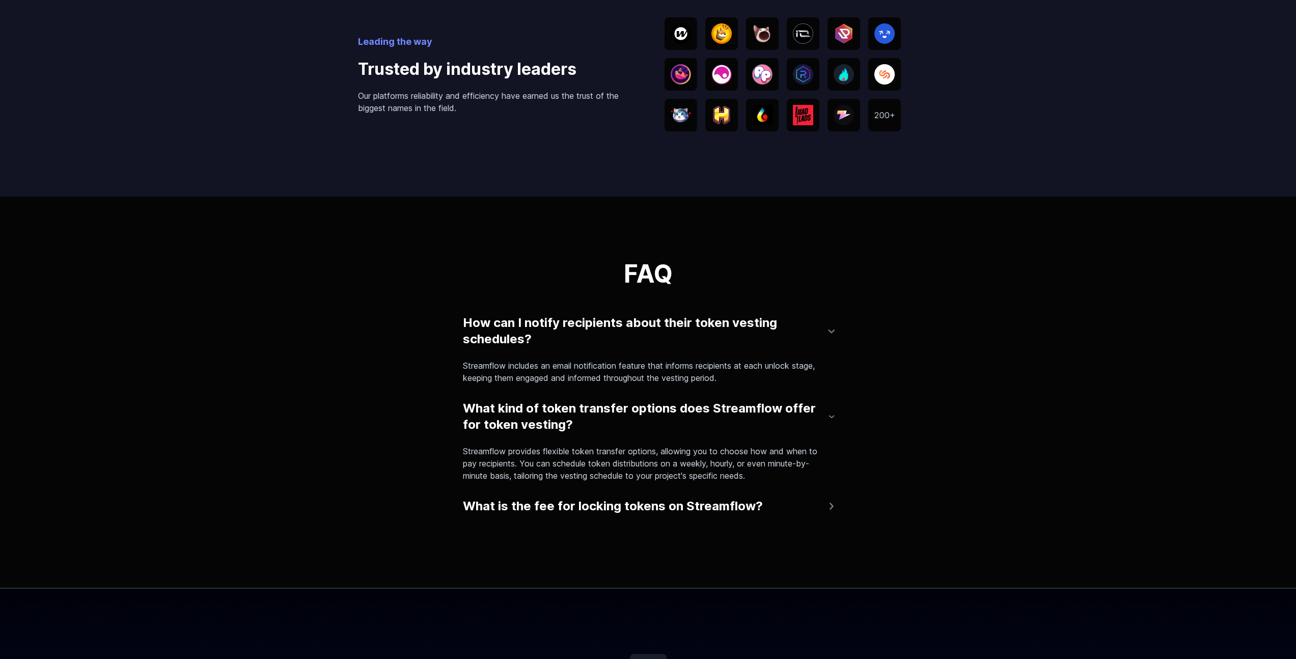
click at [636, 514] on button "What is the fee for locking tokens on Streamflow?" at bounding box center [648, 506] width 371 height 24
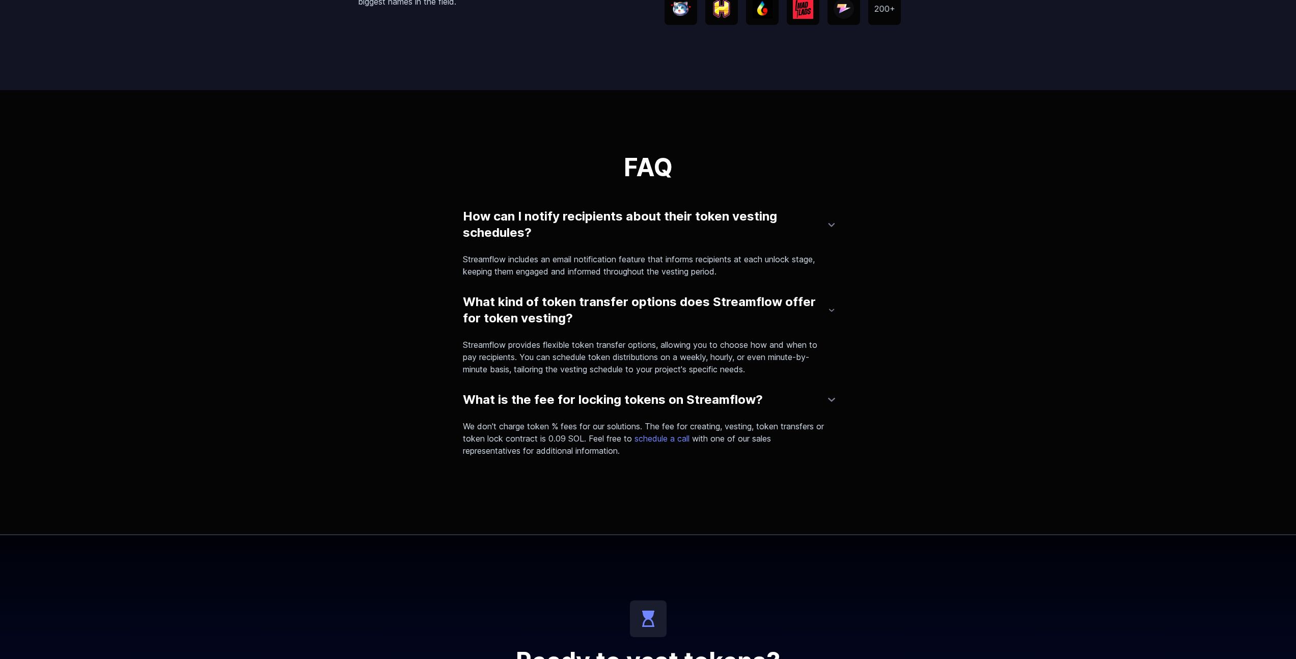
scroll to position [2412, 0]
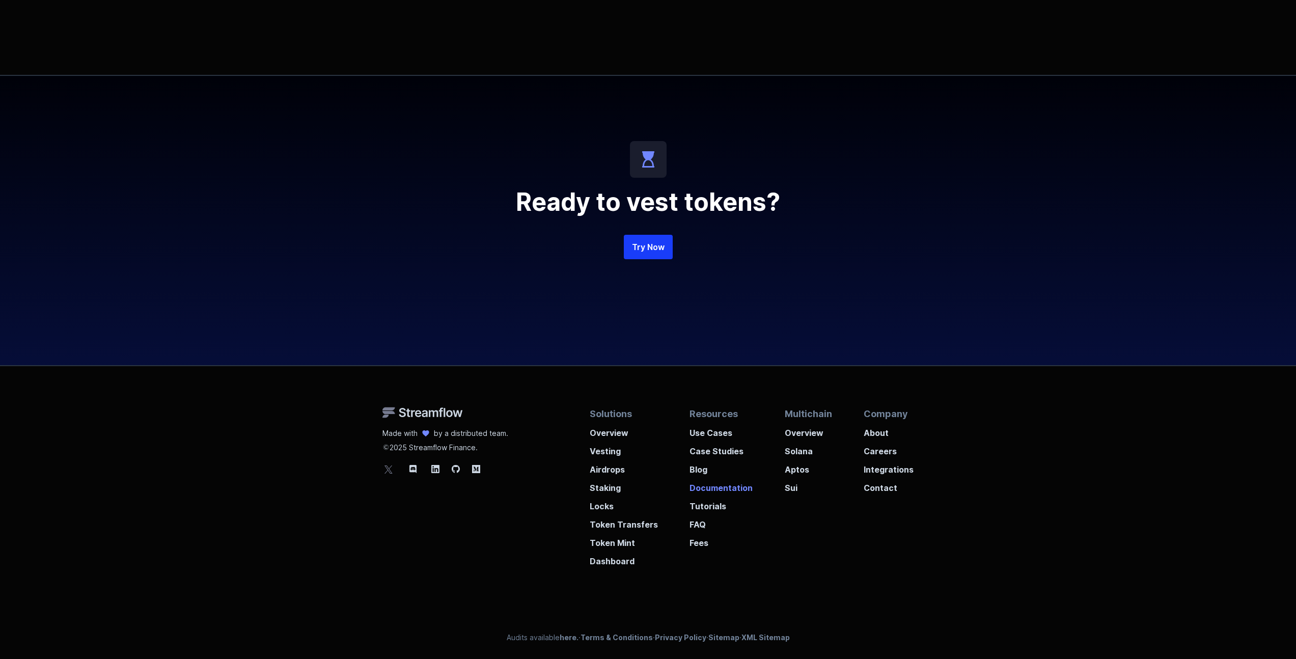
click at [717, 490] on p "Documentation" at bounding box center [721, 485] width 63 height 18
